Goal: Task Accomplishment & Management: Complete application form

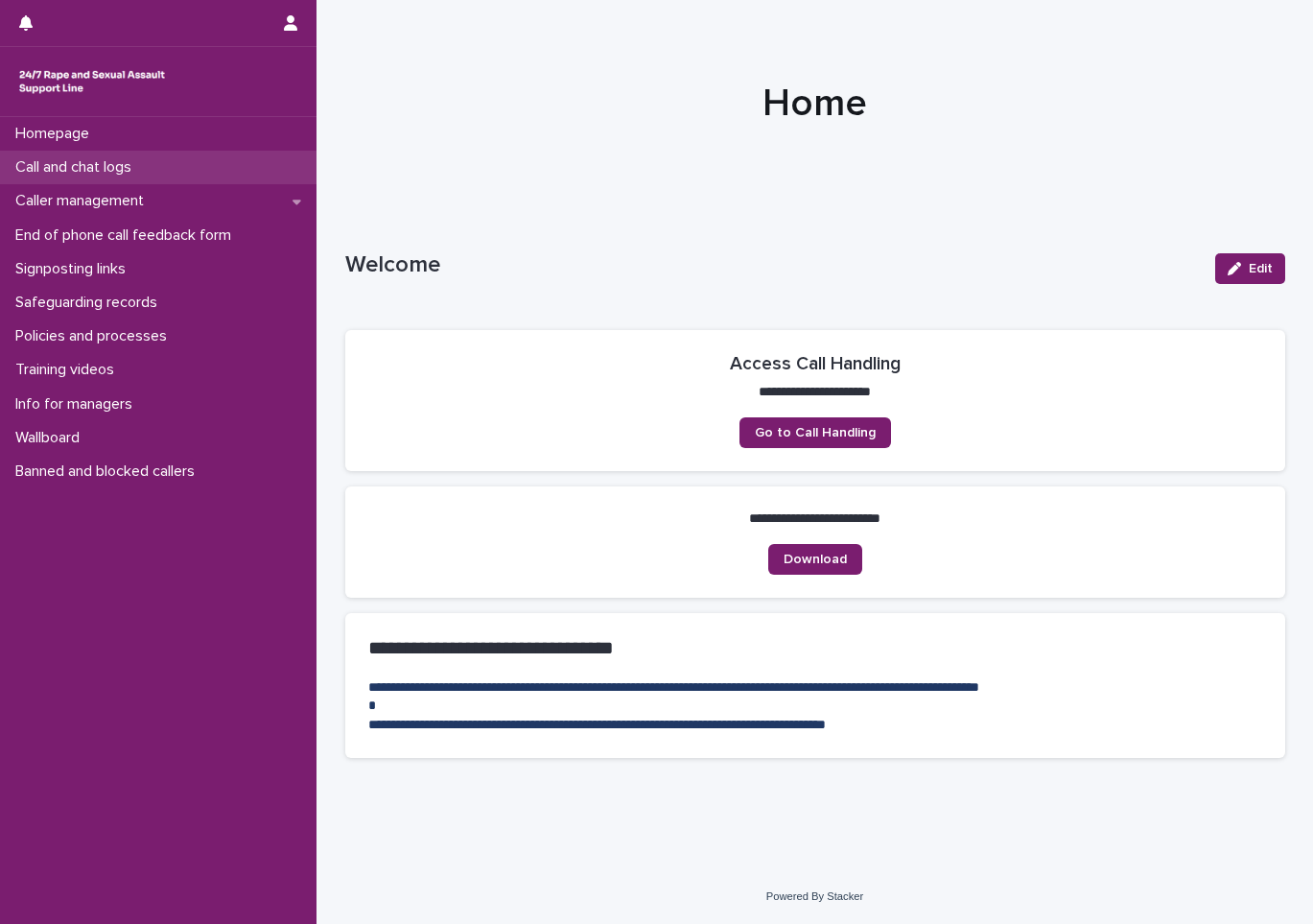
click at [54, 171] on p "Call and chat logs" at bounding box center [77, 167] width 139 height 18
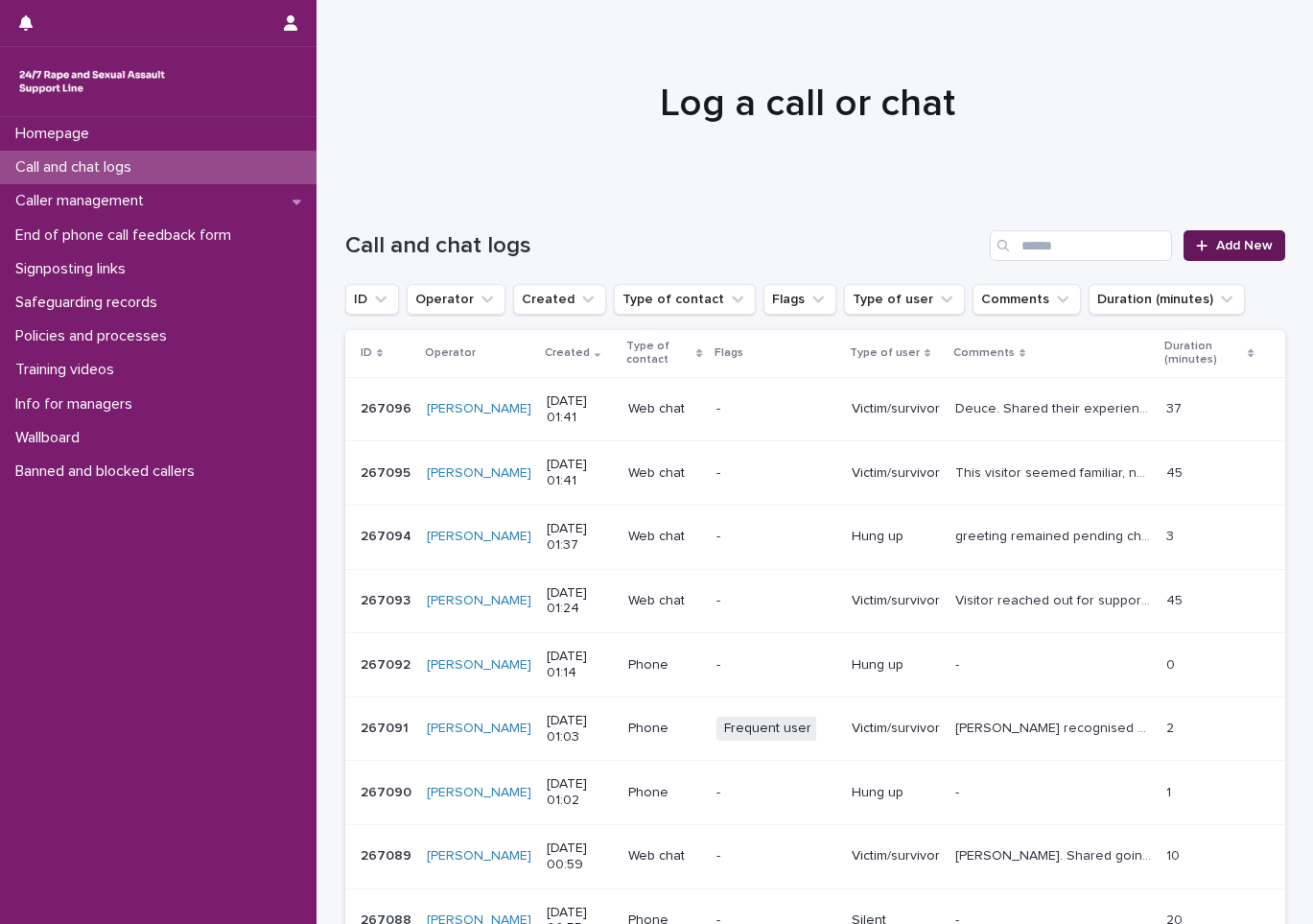
click at [1209, 255] on link "Add New" at bounding box center [1234, 245] width 101 height 31
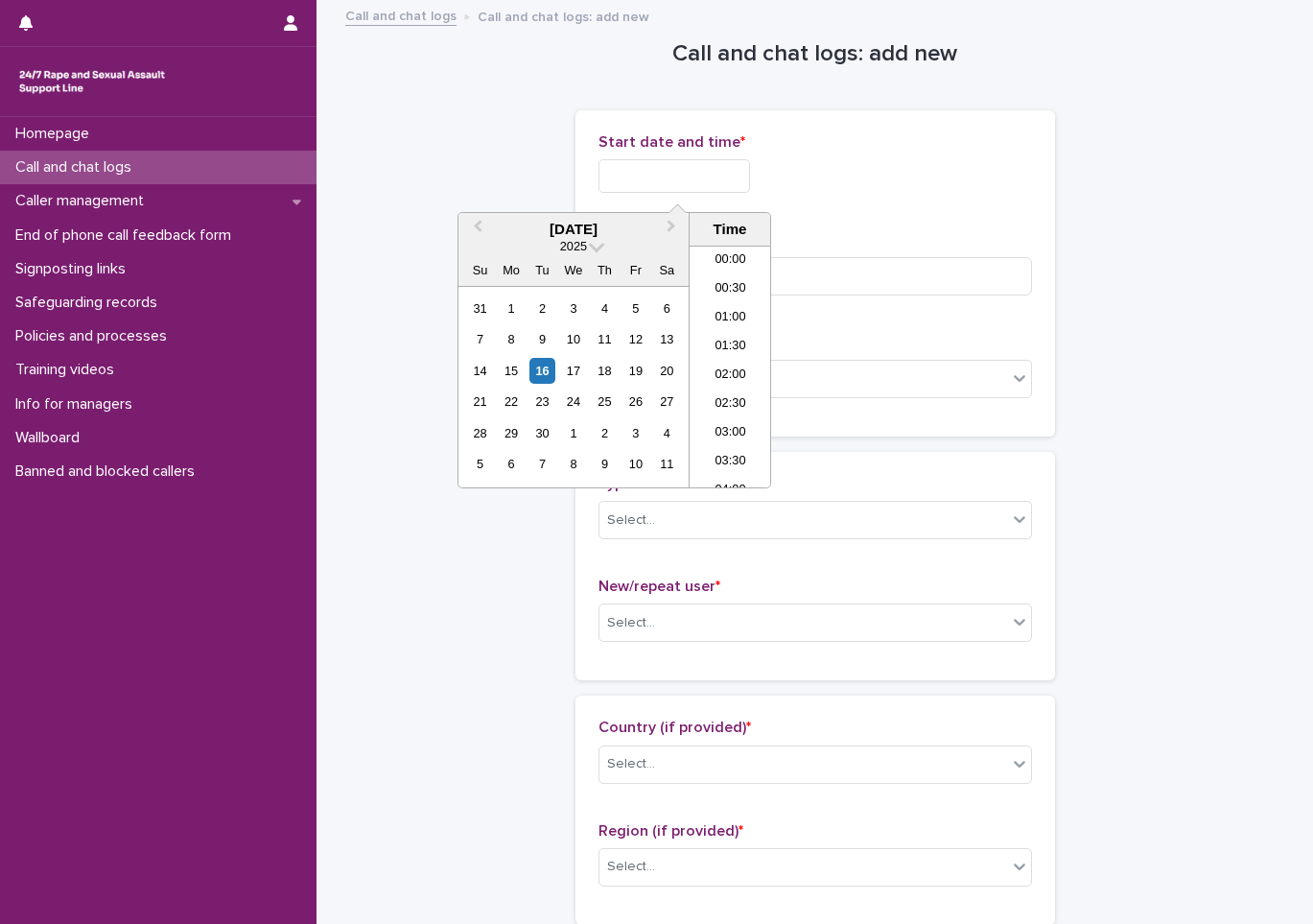
click at [653, 189] on input "text" at bounding box center [674, 176] width 152 height 34
click at [674, 159] on input "text" at bounding box center [674, 176] width 152 height 34
drag, startPoint x: 728, startPoint y: 348, endPoint x: 738, endPoint y: 177, distance: 171.3
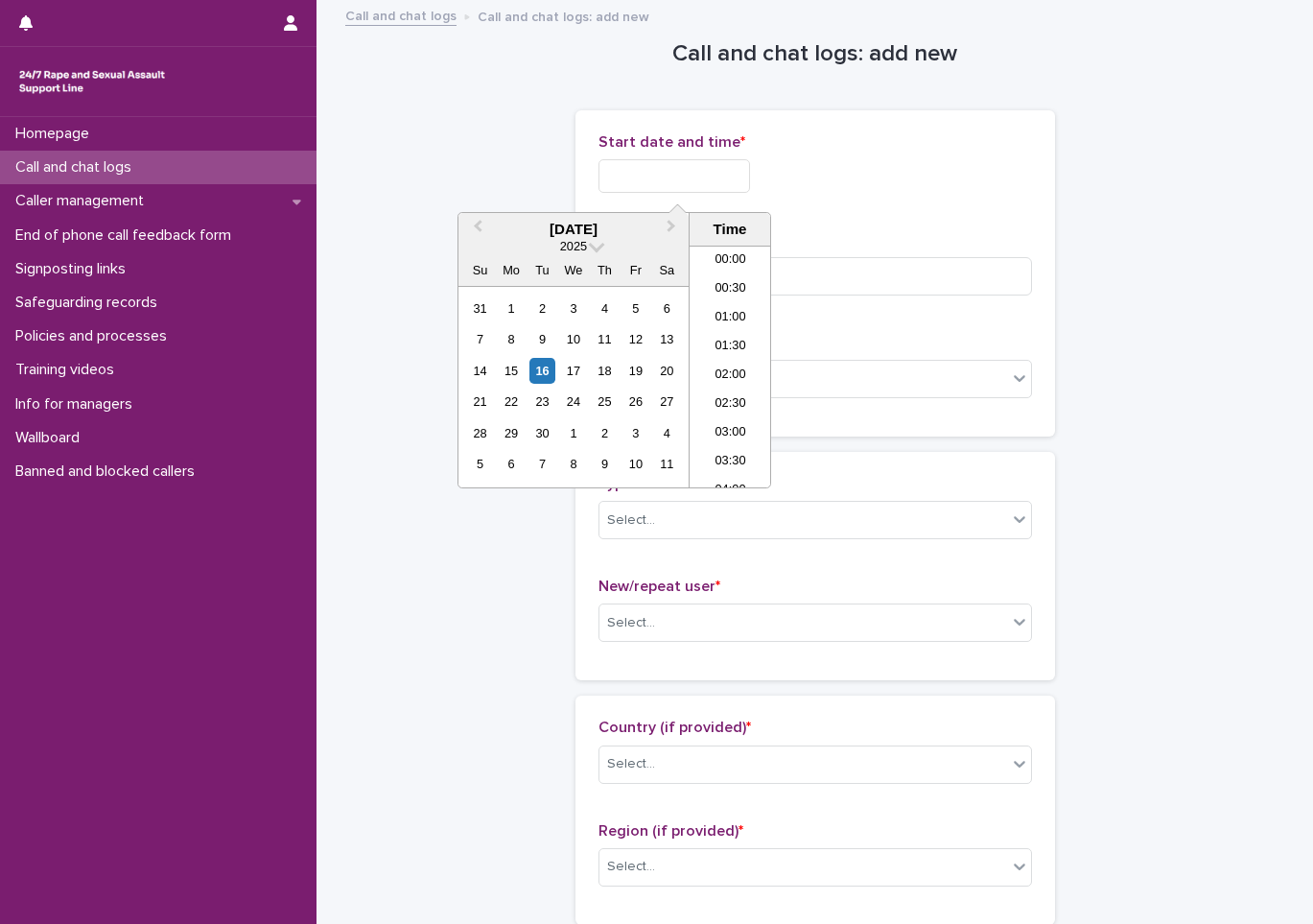
click at [728, 344] on li "01:30" at bounding box center [730, 347] width 82 height 29
click at [740, 167] on input "**********" at bounding box center [674, 176] width 152 height 34
type input "**********"
click at [962, 267] on input at bounding box center [815, 276] width 434 height 38
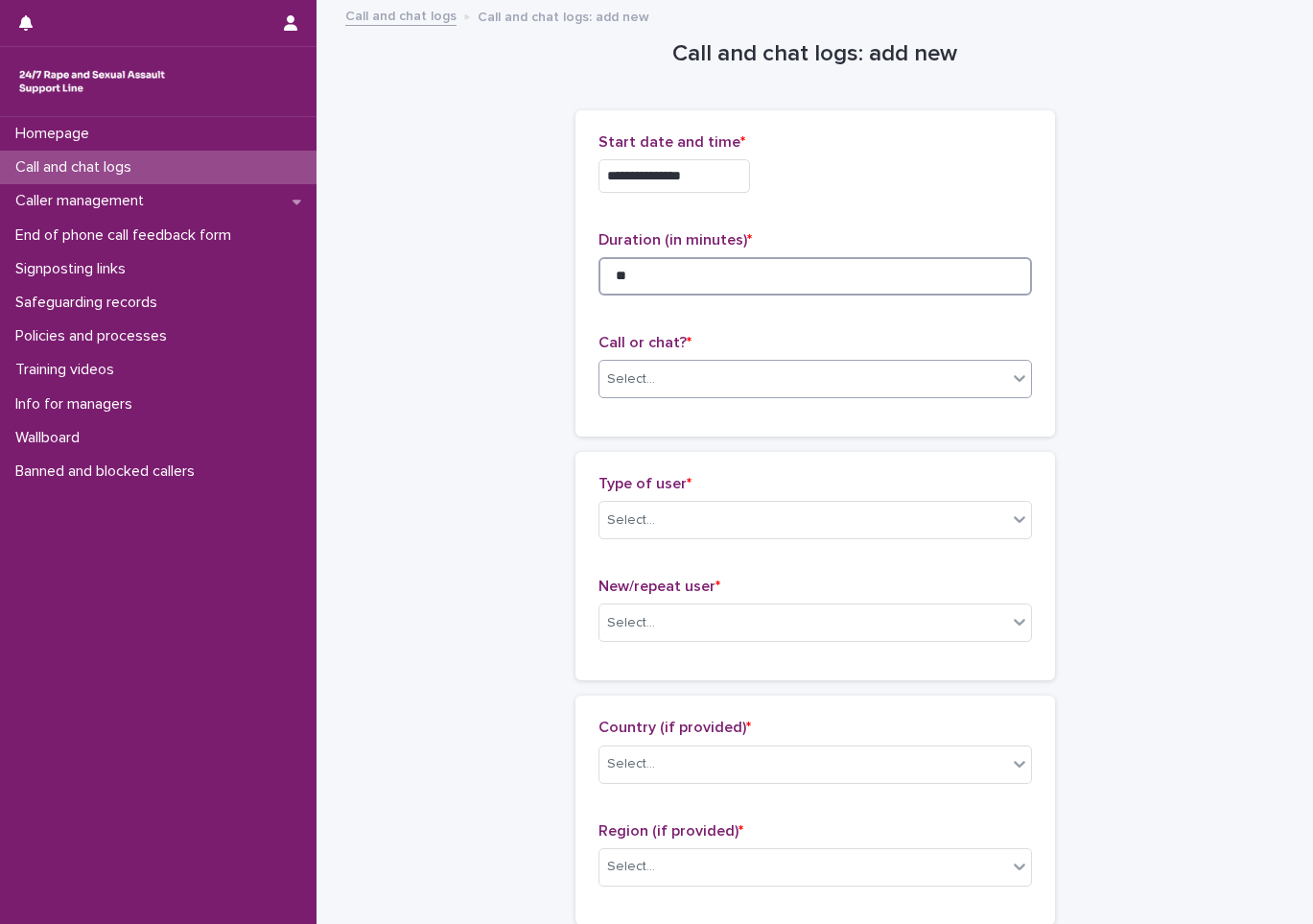
type input "**"
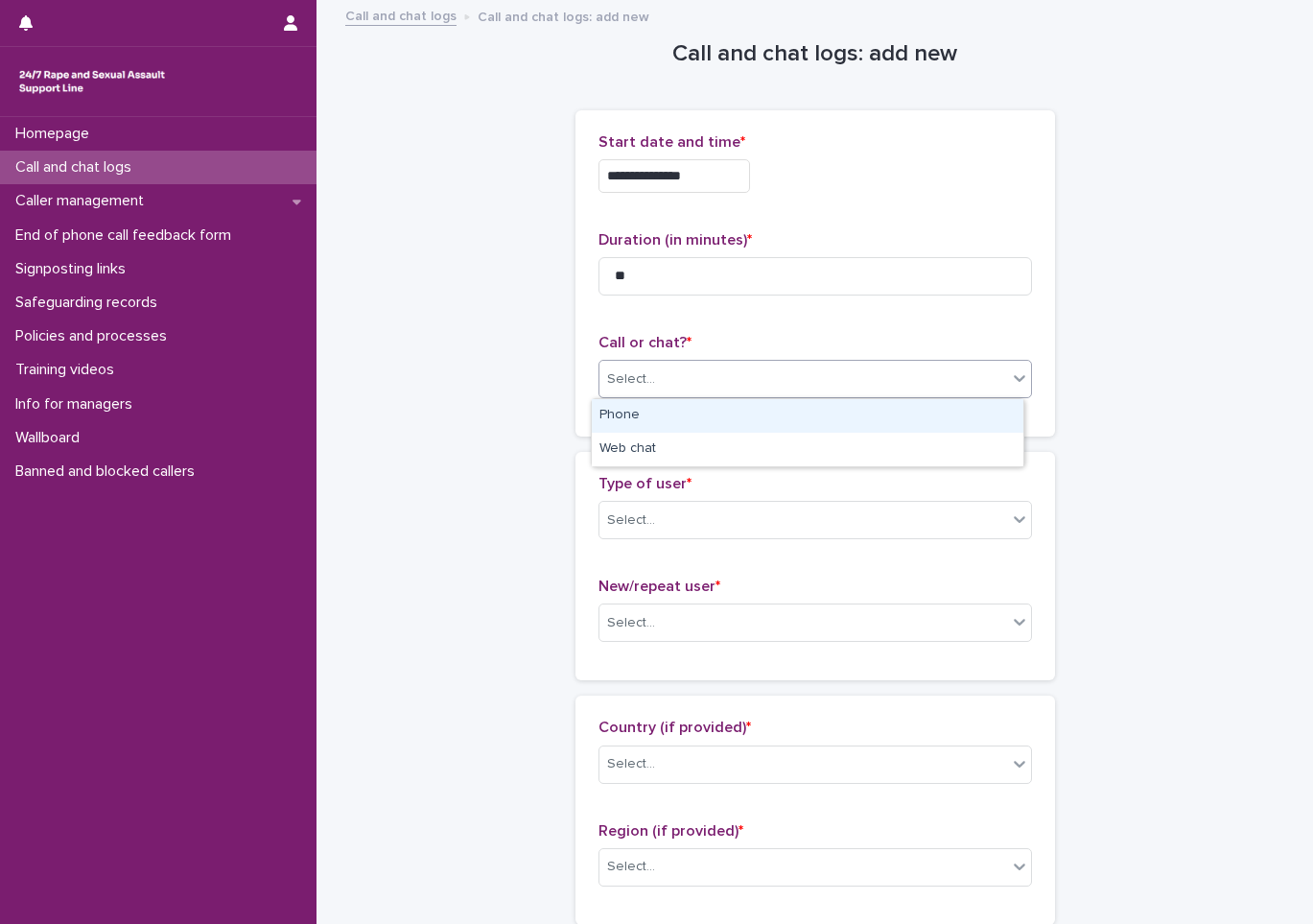
drag, startPoint x: 815, startPoint y: 370, endPoint x: 762, endPoint y: 421, distance: 73.6
click at [811, 384] on div "Select..." at bounding box center [803, 380] width 408 height 32
drag, startPoint x: 636, startPoint y: 433, endPoint x: 630, endPoint y: 494, distance: 61.3
click at [639, 422] on div "Phone" at bounding box center [807, 416] width 432 height 34
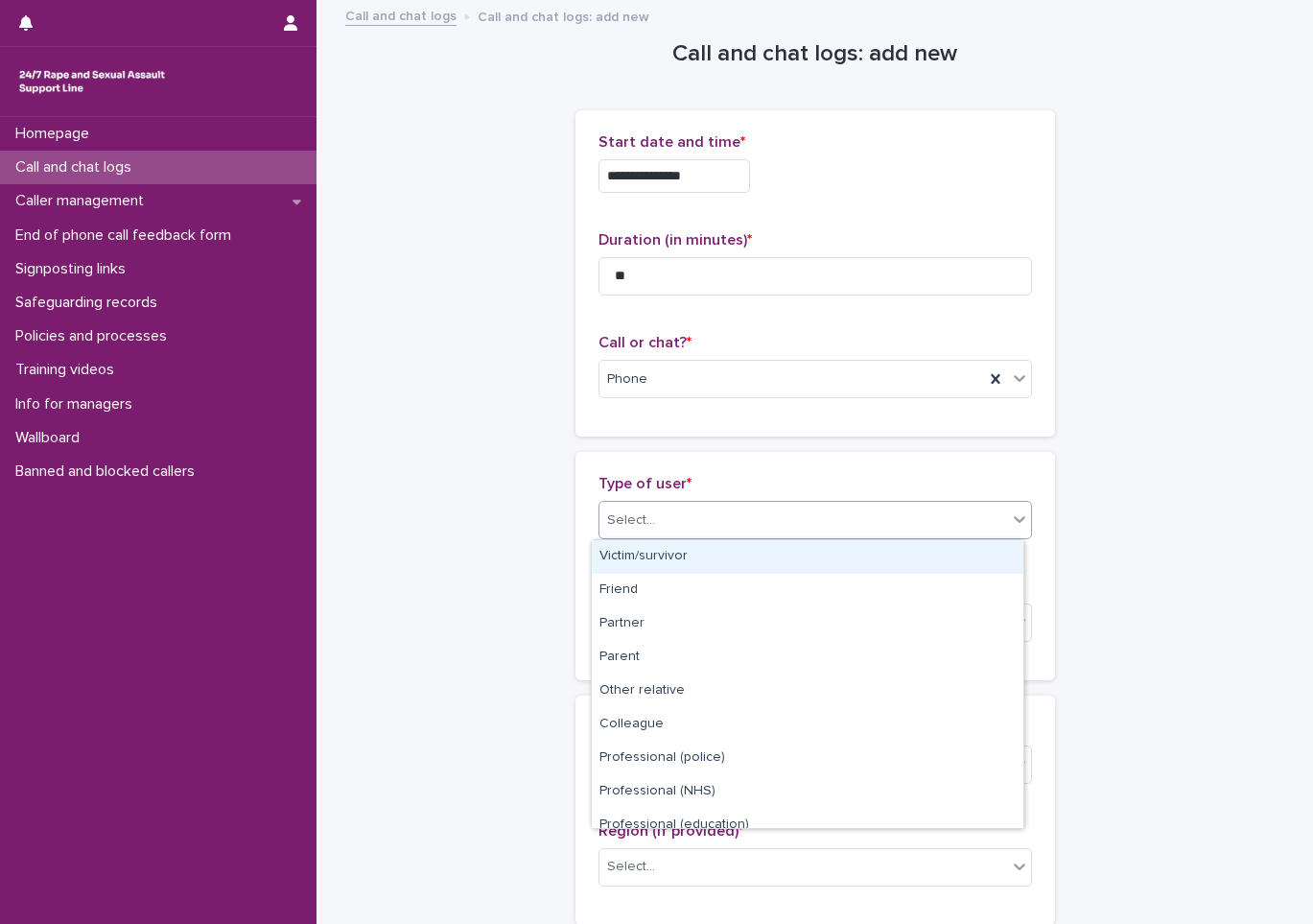
click at [628, 522] on div "Select..." at bounding box center [632, 520] width 48 height 20
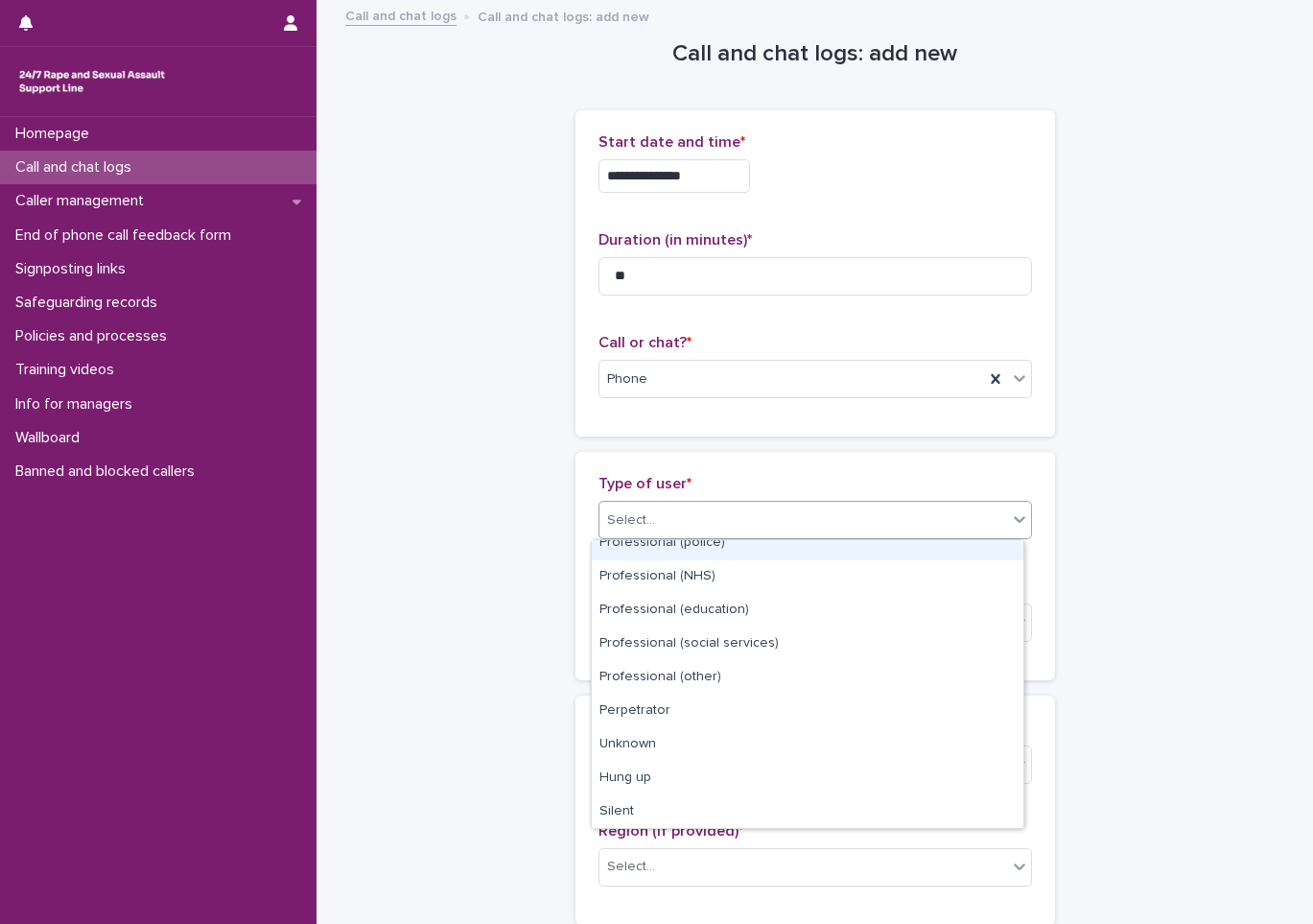
scroll to position [216, 0]
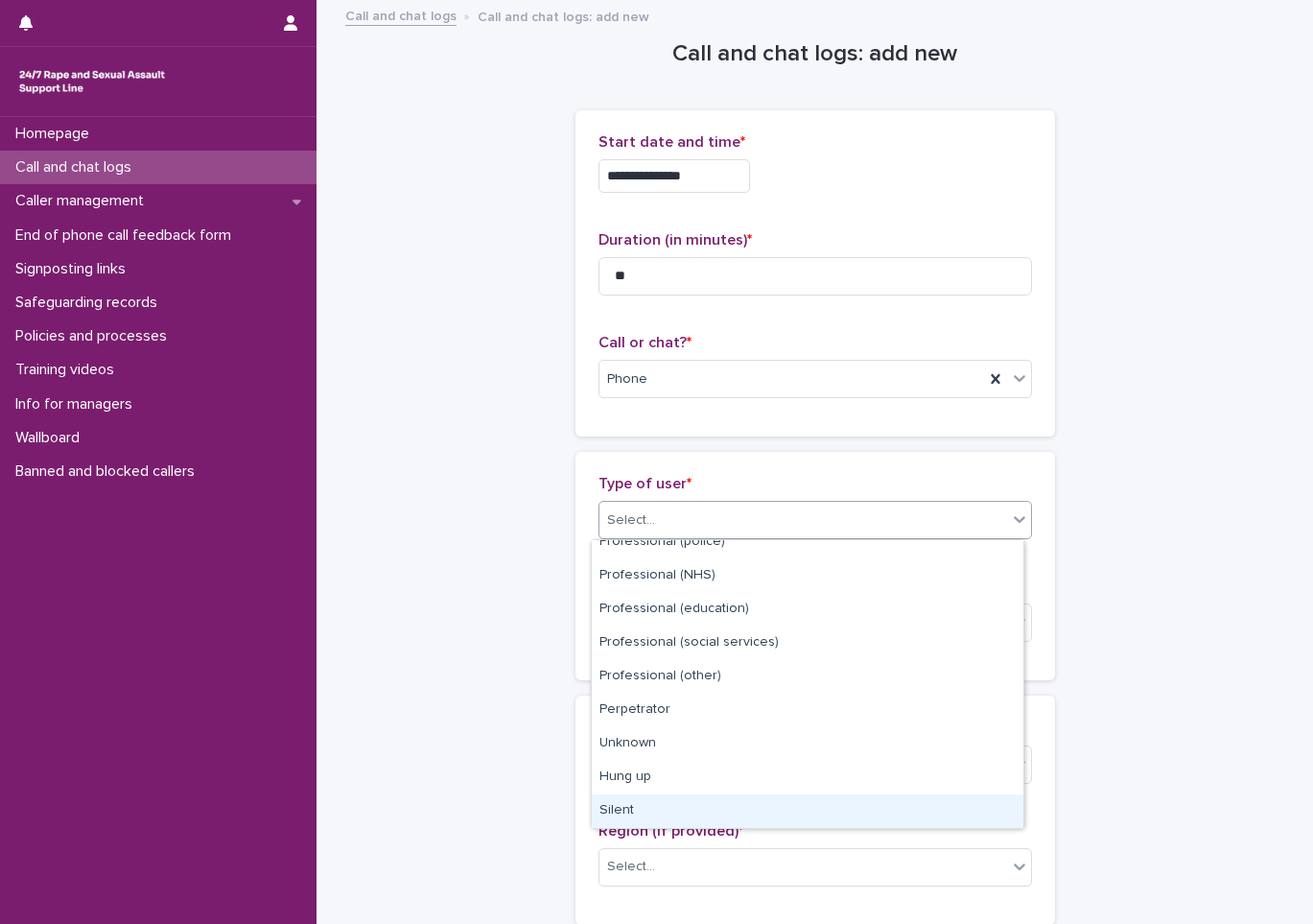
drag, startPoint x: 635, startPoint y: 792, endPoint x: 625, endPoint y: 793, distance: 10.0
click at [629, 797] on div "Silent" at bounding box center [807, 811] width 432 height 34
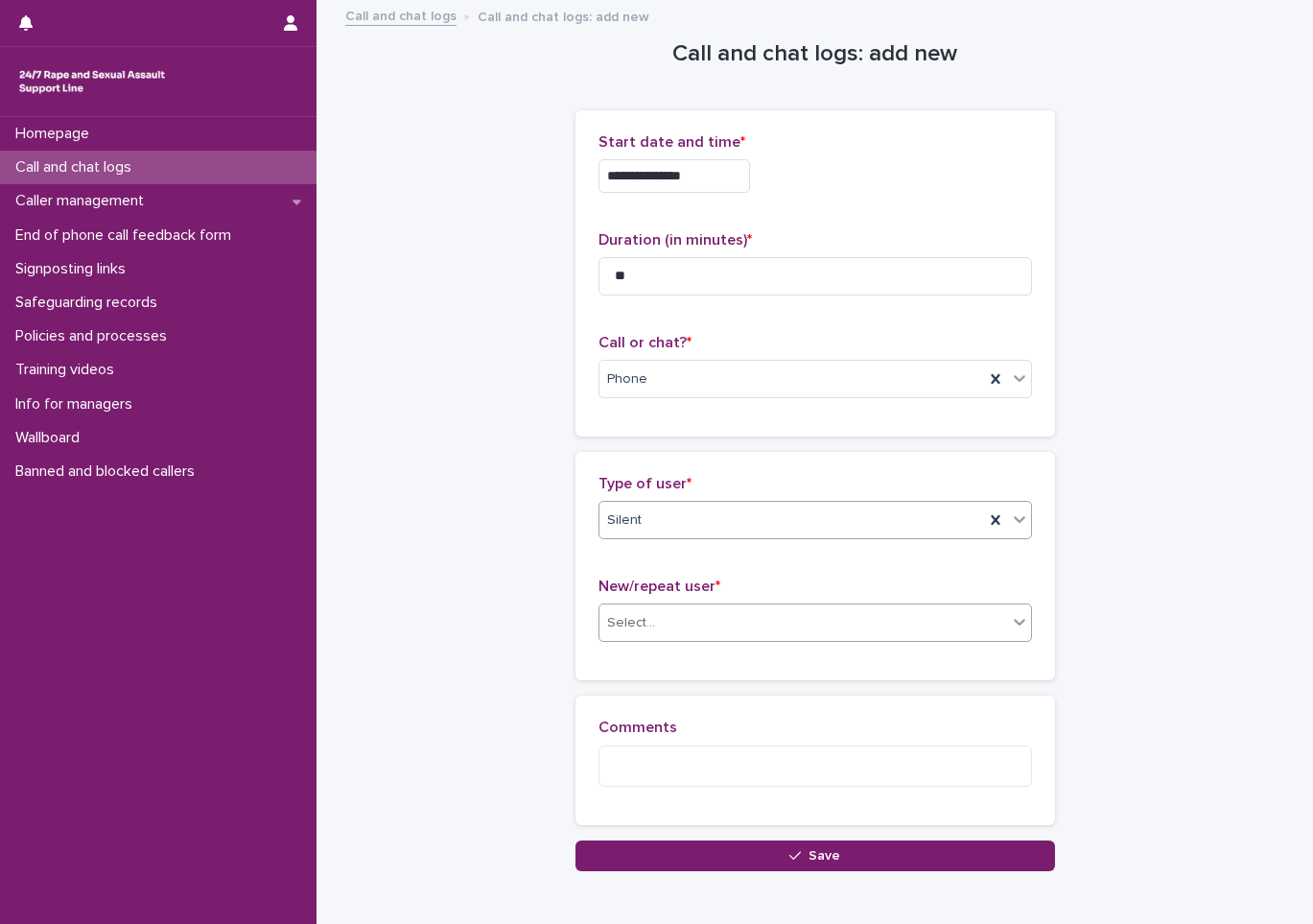
click at [630, 611] on div "Select..." at bounding box center [803, 623] width 408 height 32
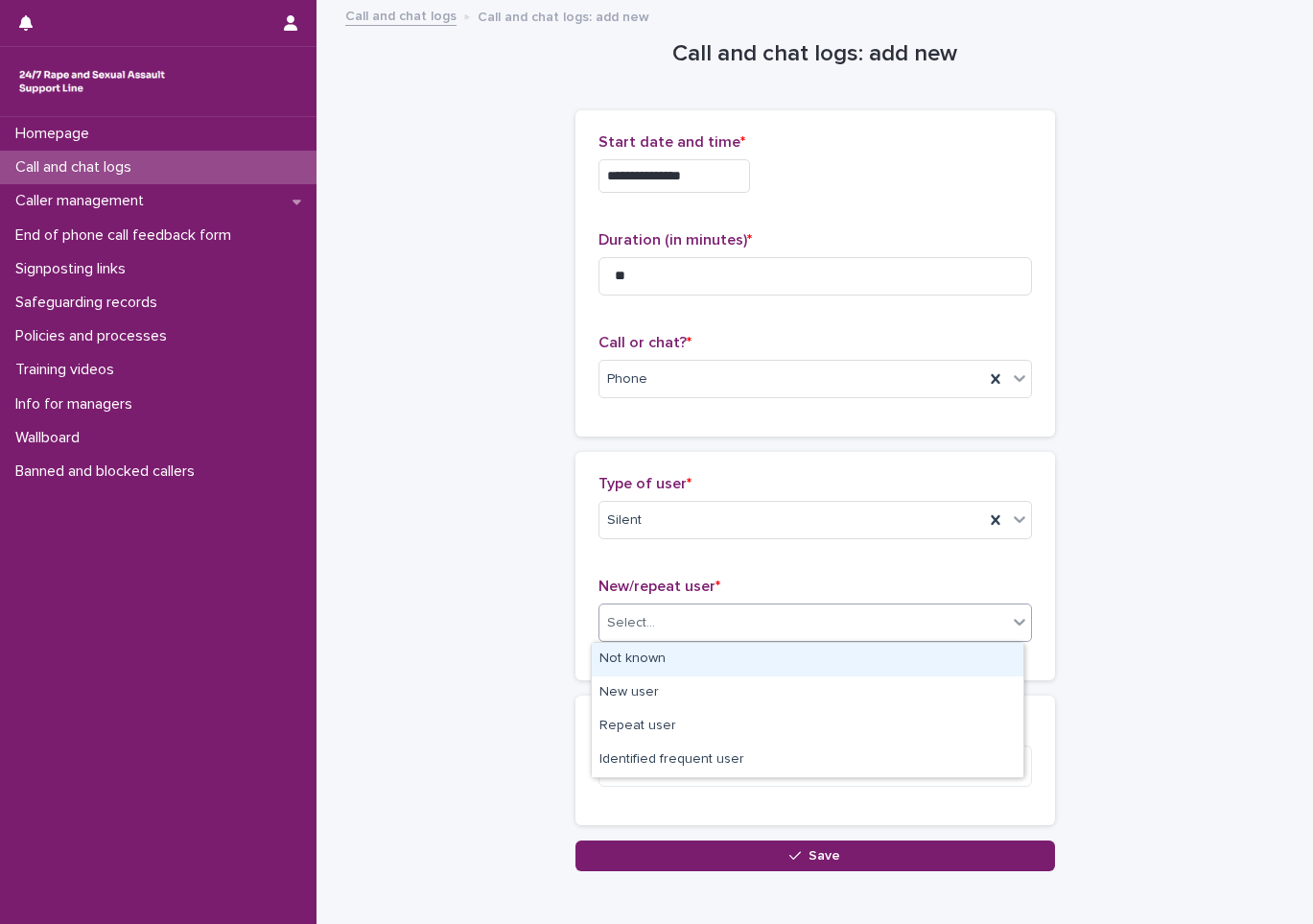
click at [627, 644] on div "Not known" at bounding box center [807, 659] width 432 height 34
click at [639, 616] on span "Not known" at bounding box center [641, 622] width 66 height 20
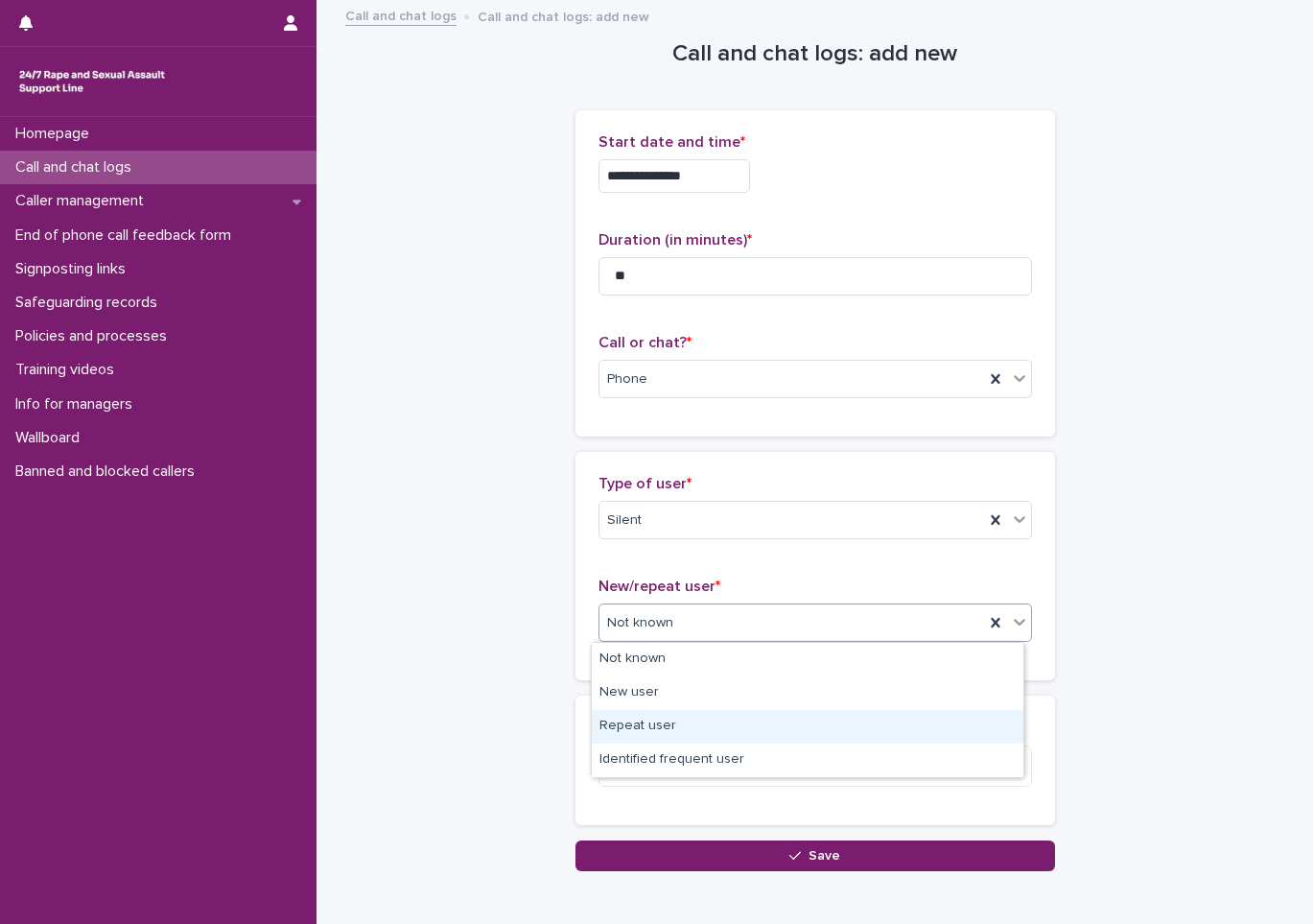
click at [625, 723] on div "Repeat user" at bounding box center [807, 726] width 432 height 34
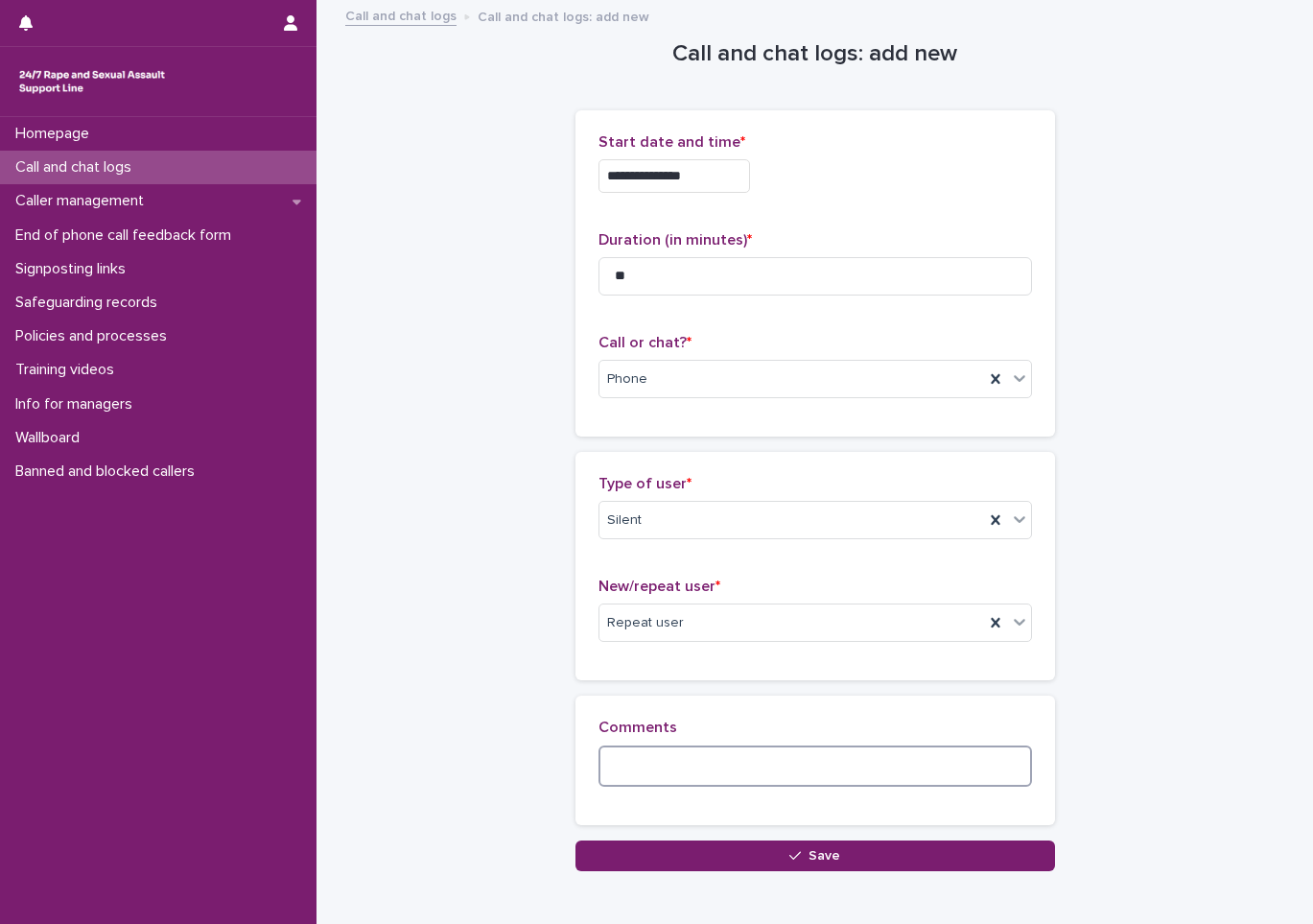
click at [623, 748] on textarea at bounding box center [815, 765] width 434 height 41
type textarea "**********"
click at [722, 853] on button "Save" at bounding box center [815, 855] width 480 height 31
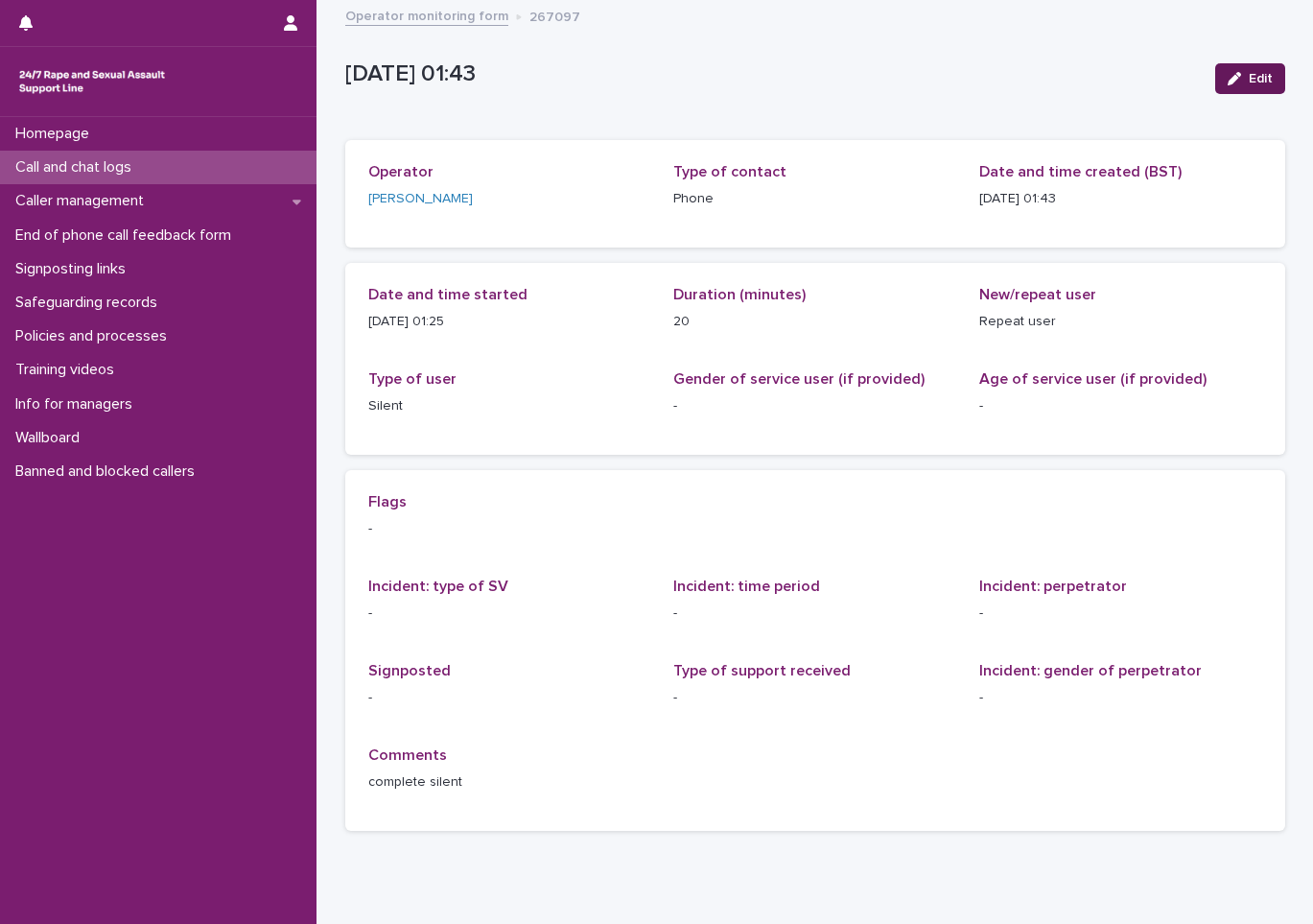
click at [1237, 83] on div "button" at bounding box center [1238, 78] width 21 height 13
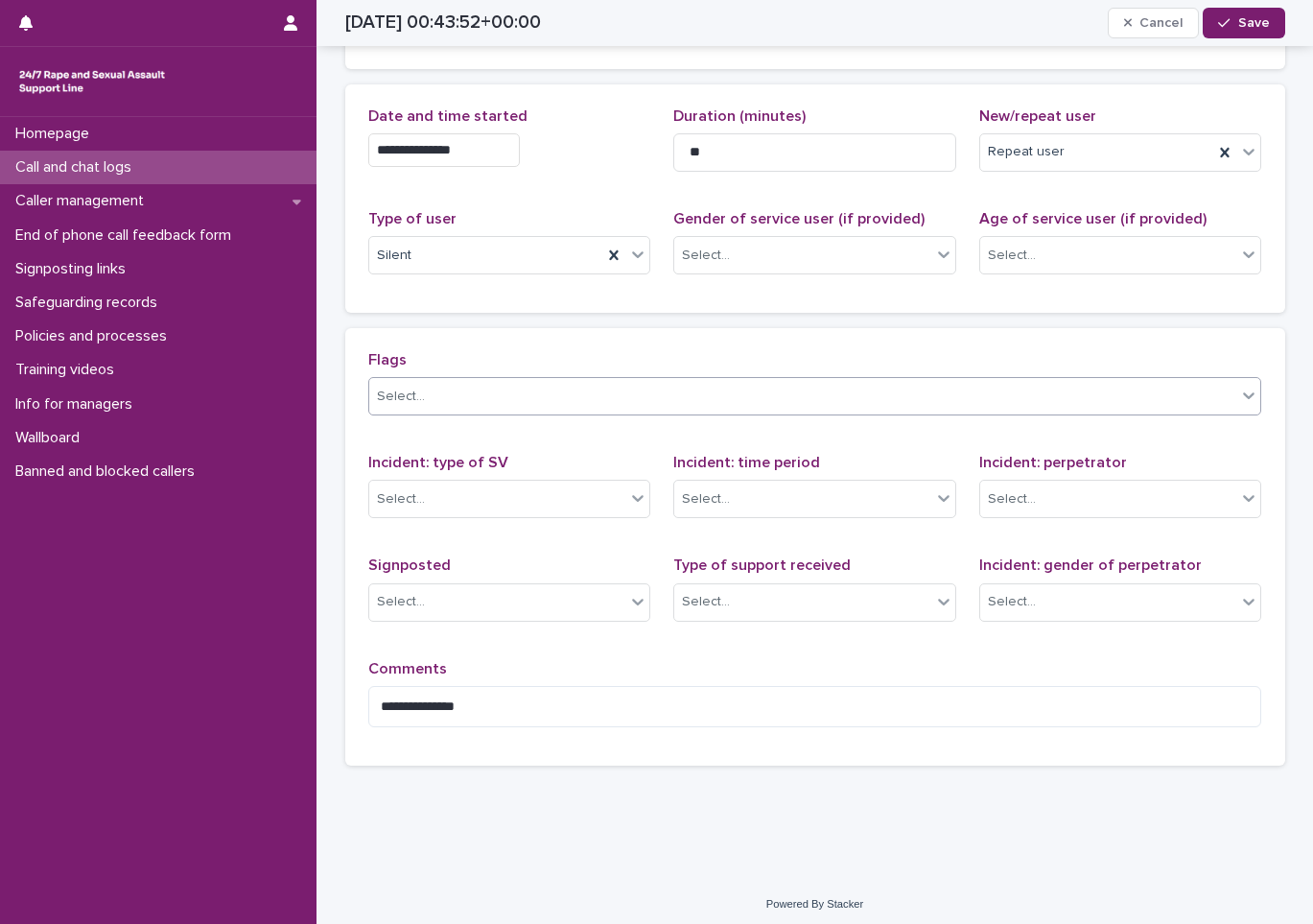
scroll to position [208, 0]
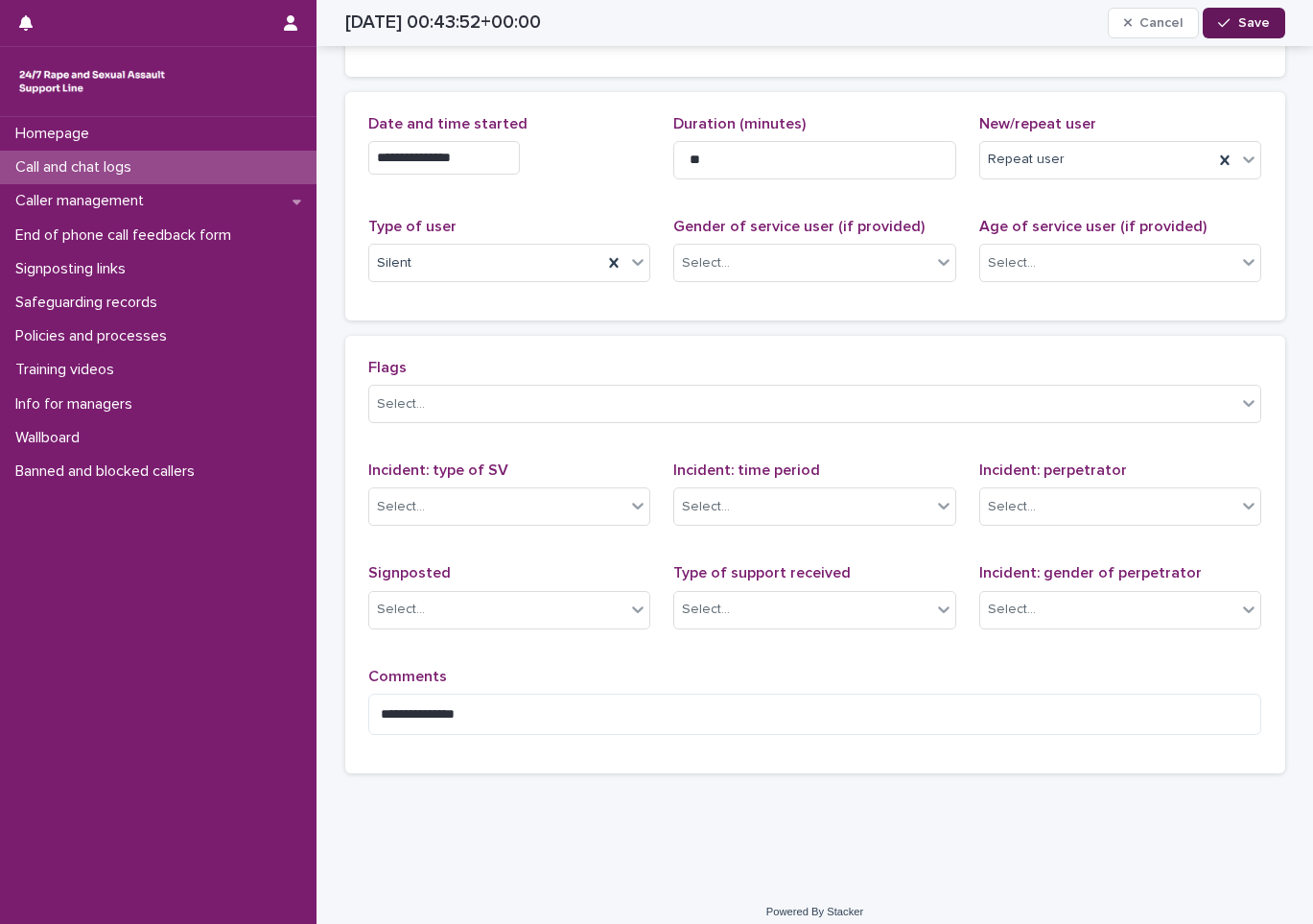
click at [1253, 31] on button "Save" at bounding box center [1244, 23] width 82 height 31
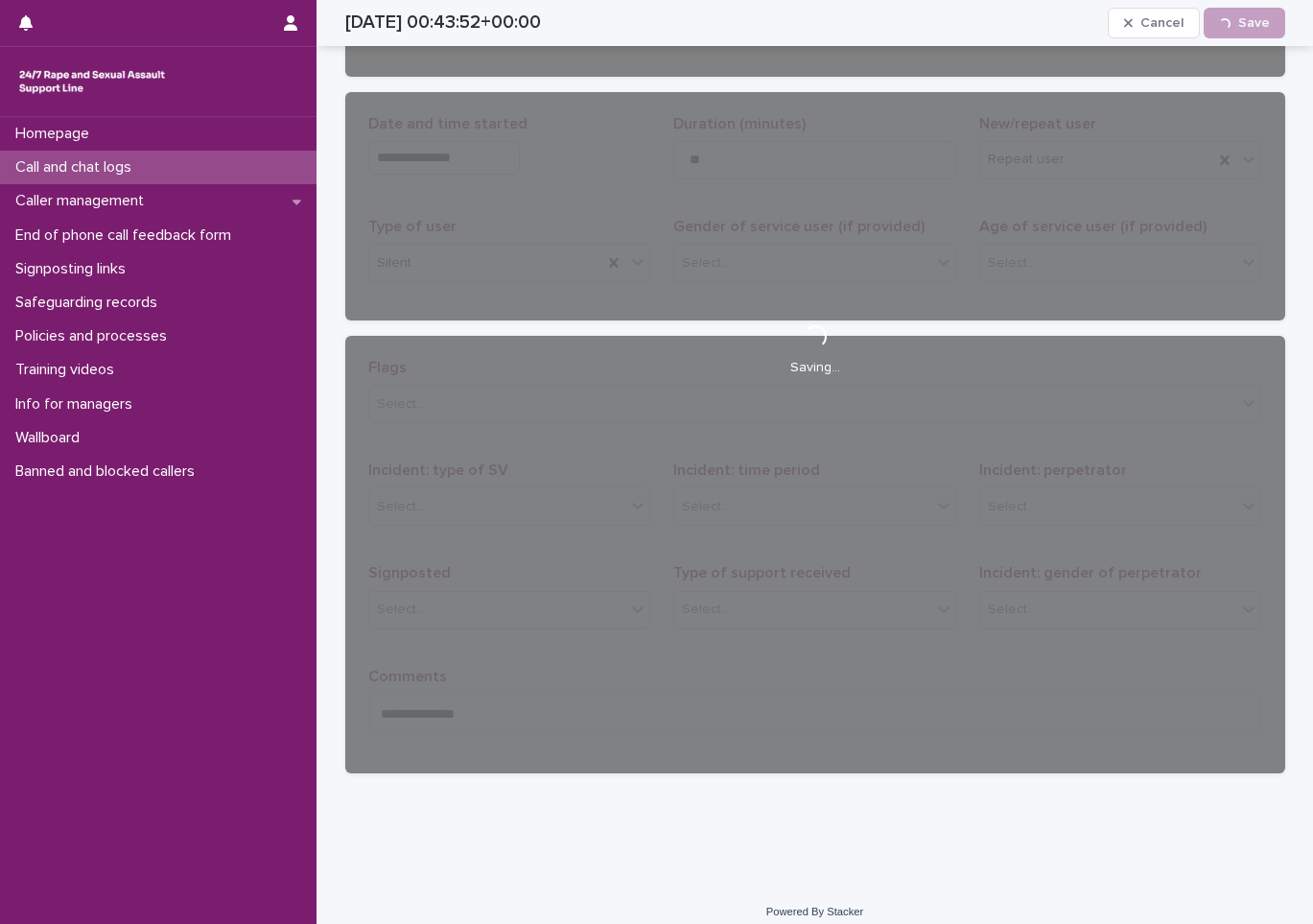
scroll to position [72, 0]
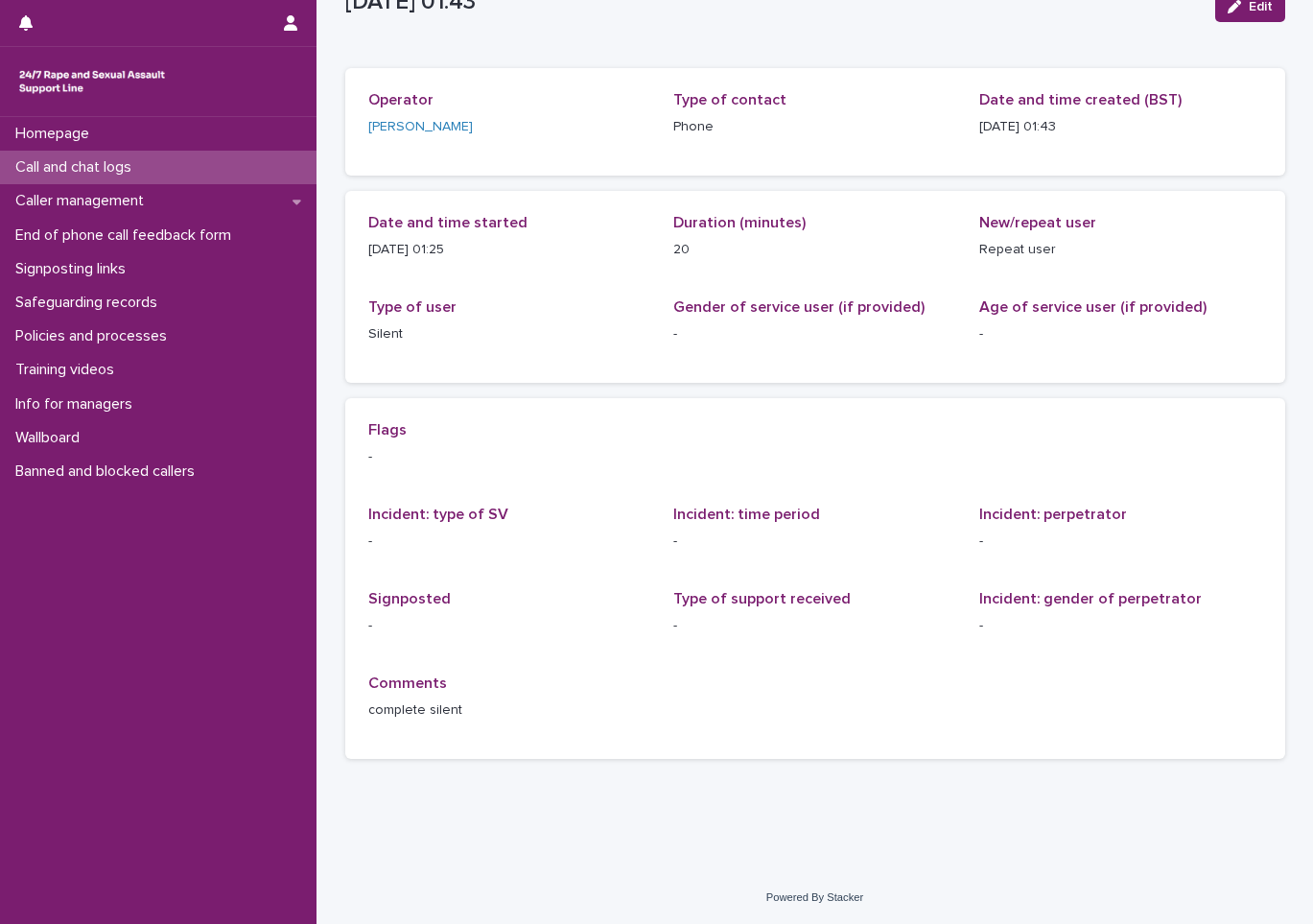
click at [92, 157] on div "Call and chat logs" at bounding box center [158, 168] width 317 height 34
